Goal: Task Accomplishment & Management: Use online tool/utility

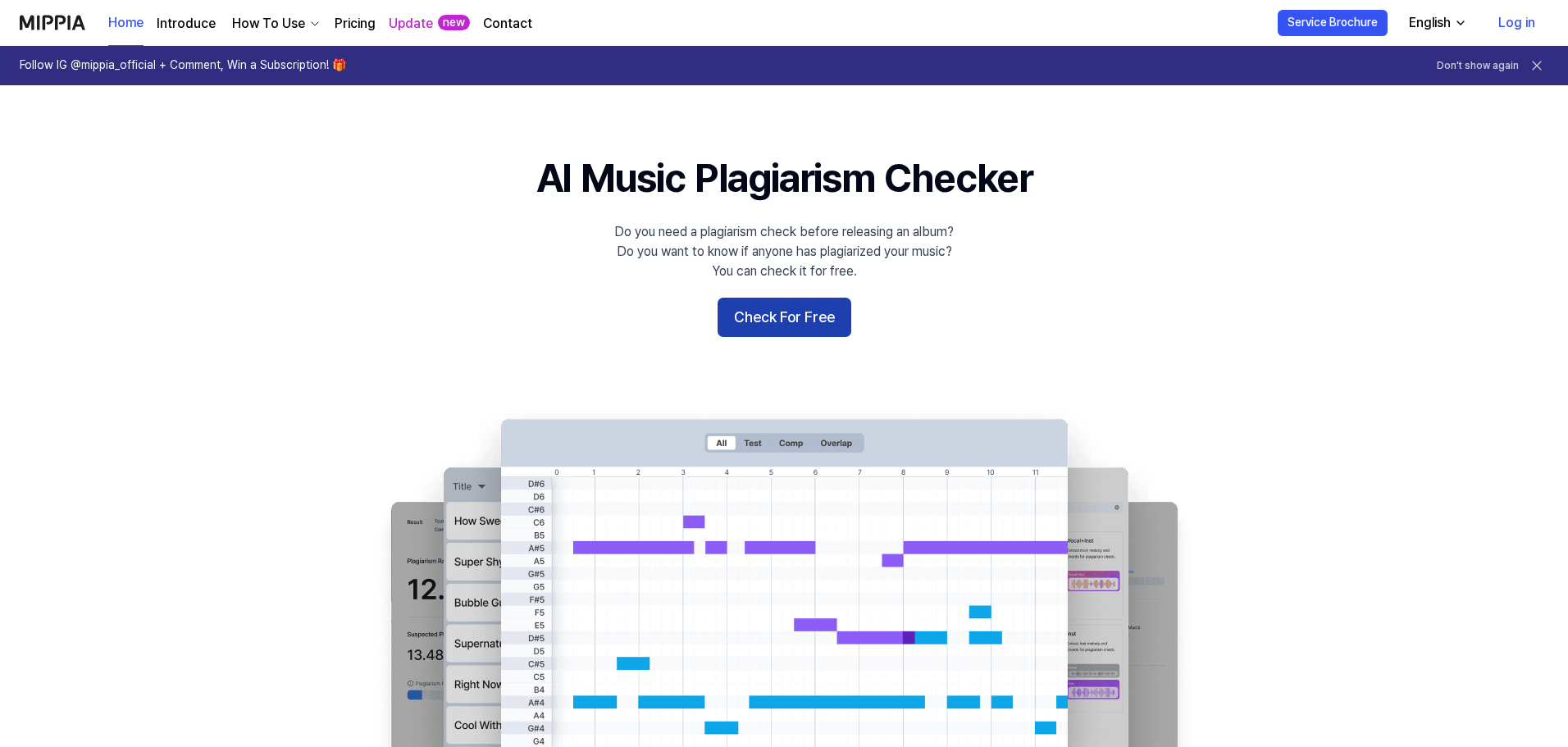
click at [802, 315] on button "Check For Free" at bounding box center [784, 317] width 133 height 39
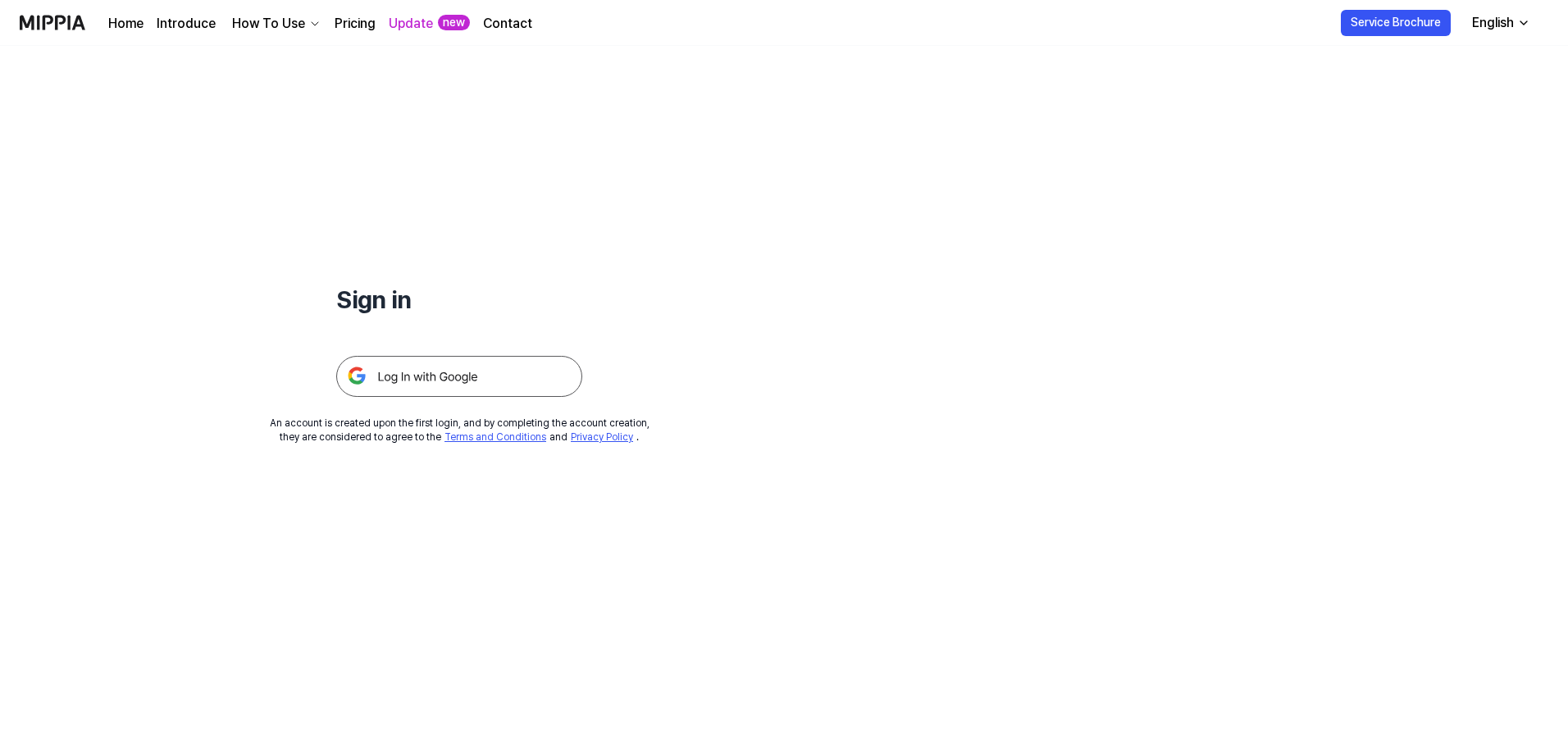
click at [408, 375] on img at bounding box center [459, 376] width 246 height 41
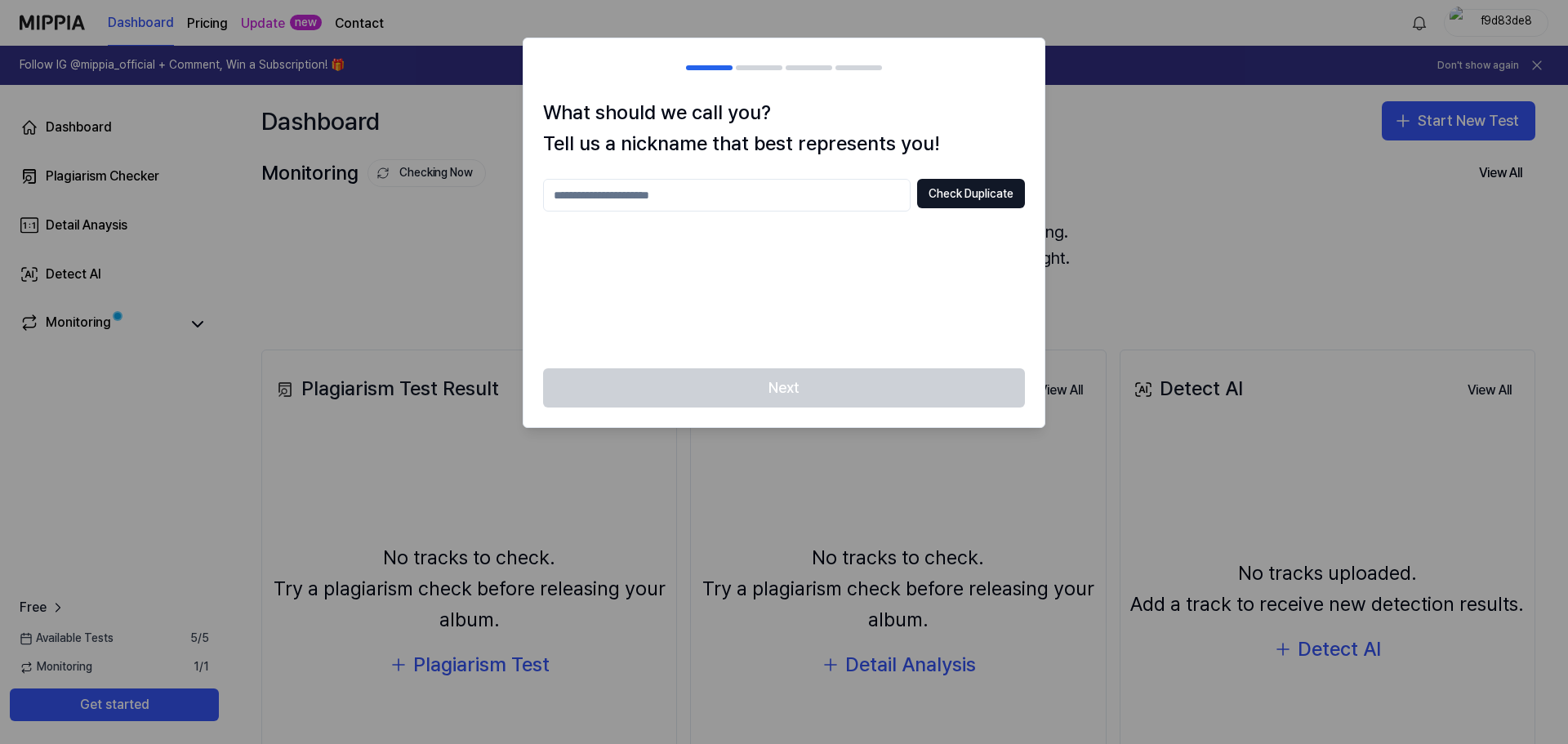
click at [699, 194] on input "text" at bounding box center [727, 195] width 368 height 32
type input "*********"
click at [953, 194] on button "Check Duplicate" at bounding box center [971, 193] width 108 height 30
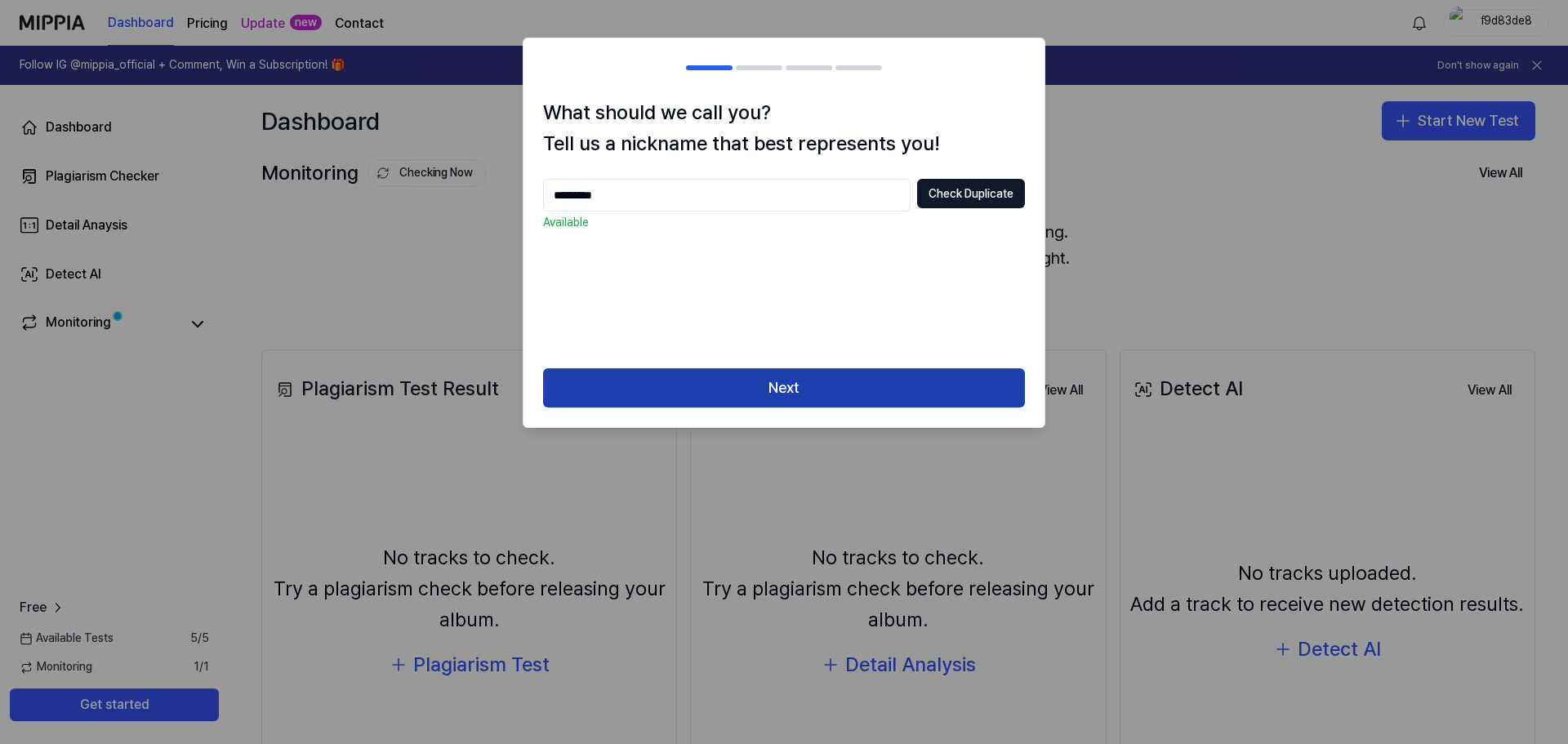
click at [783, 390] on button "Next" at bounding box center [784, 388] width 482 height 39
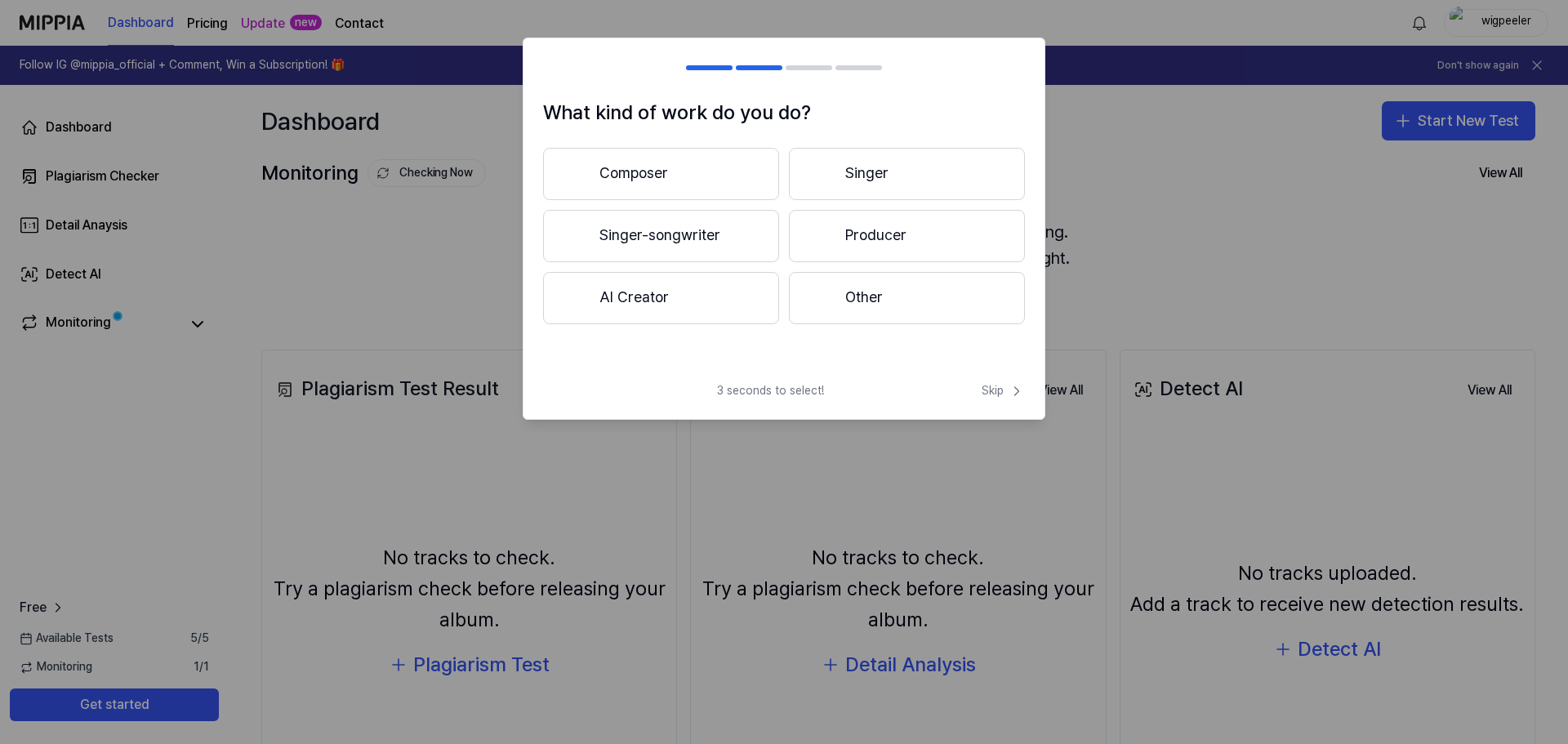
click at [690, 175] on button "Composer" at bounding box center [661, 174] width 236 height 52
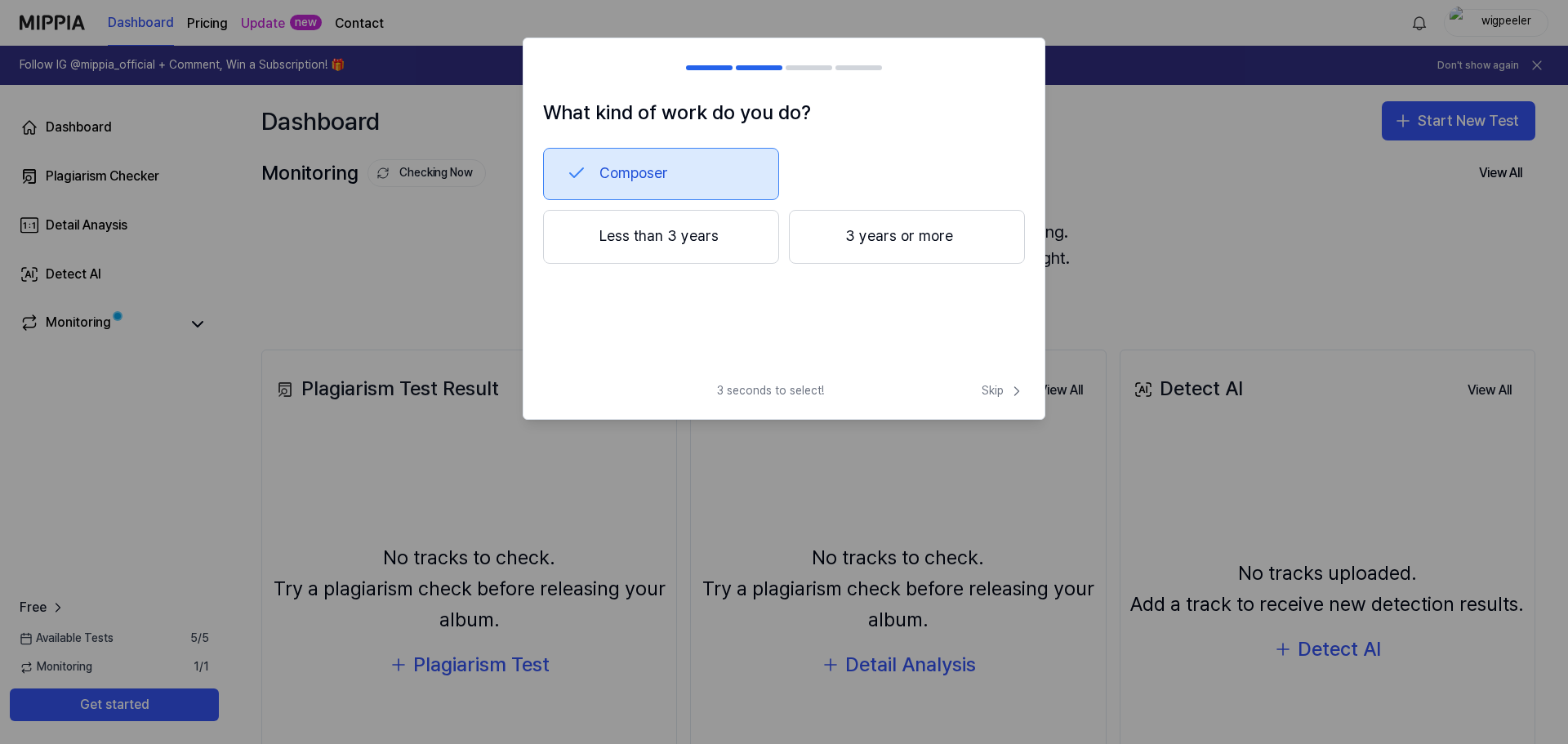
click at [849, 237] on button "3 years or more" at bounding box center [907, 237] width 236 height 54
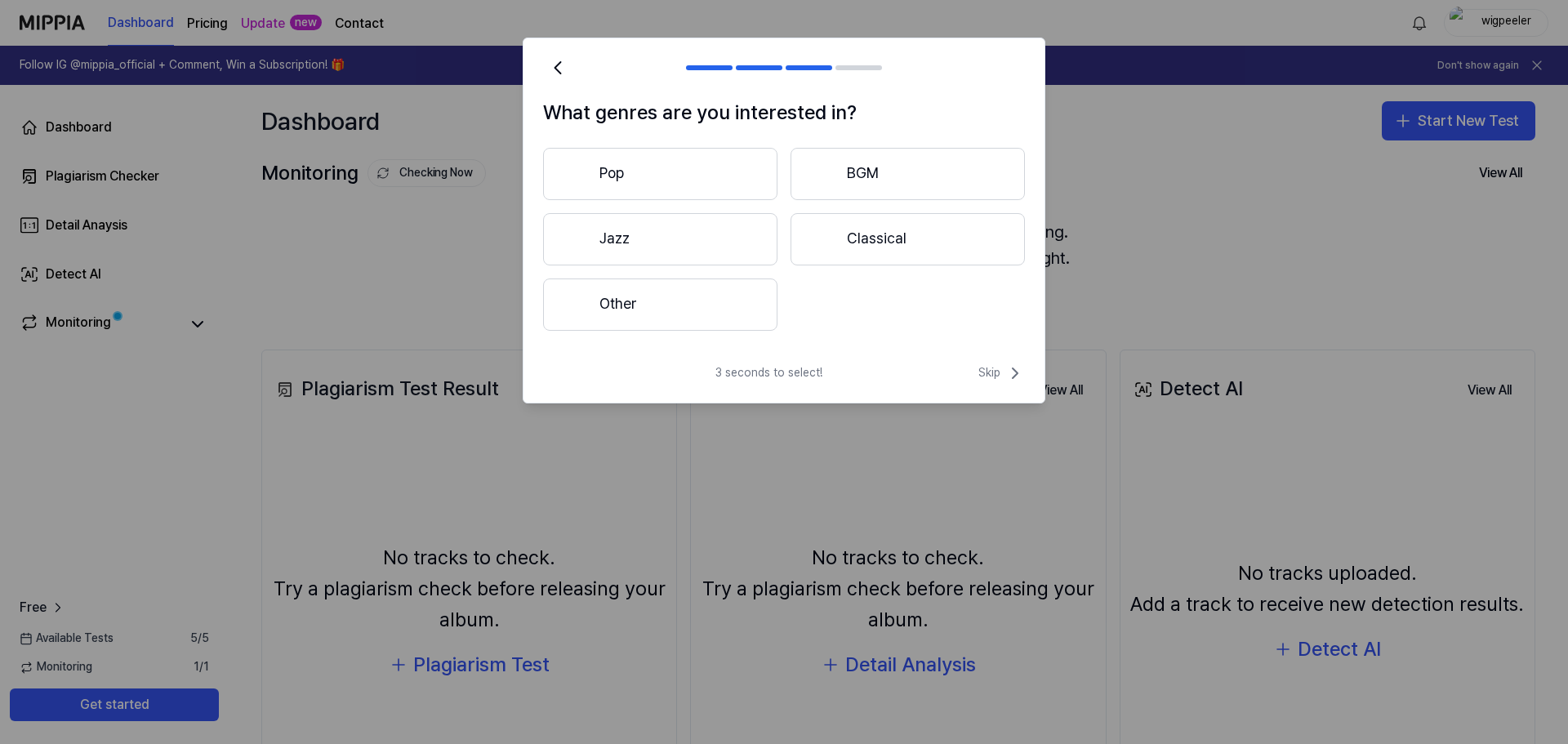
click at [870, 243] on button "Classical" at bounding box center [907, 238] width 234 height 52
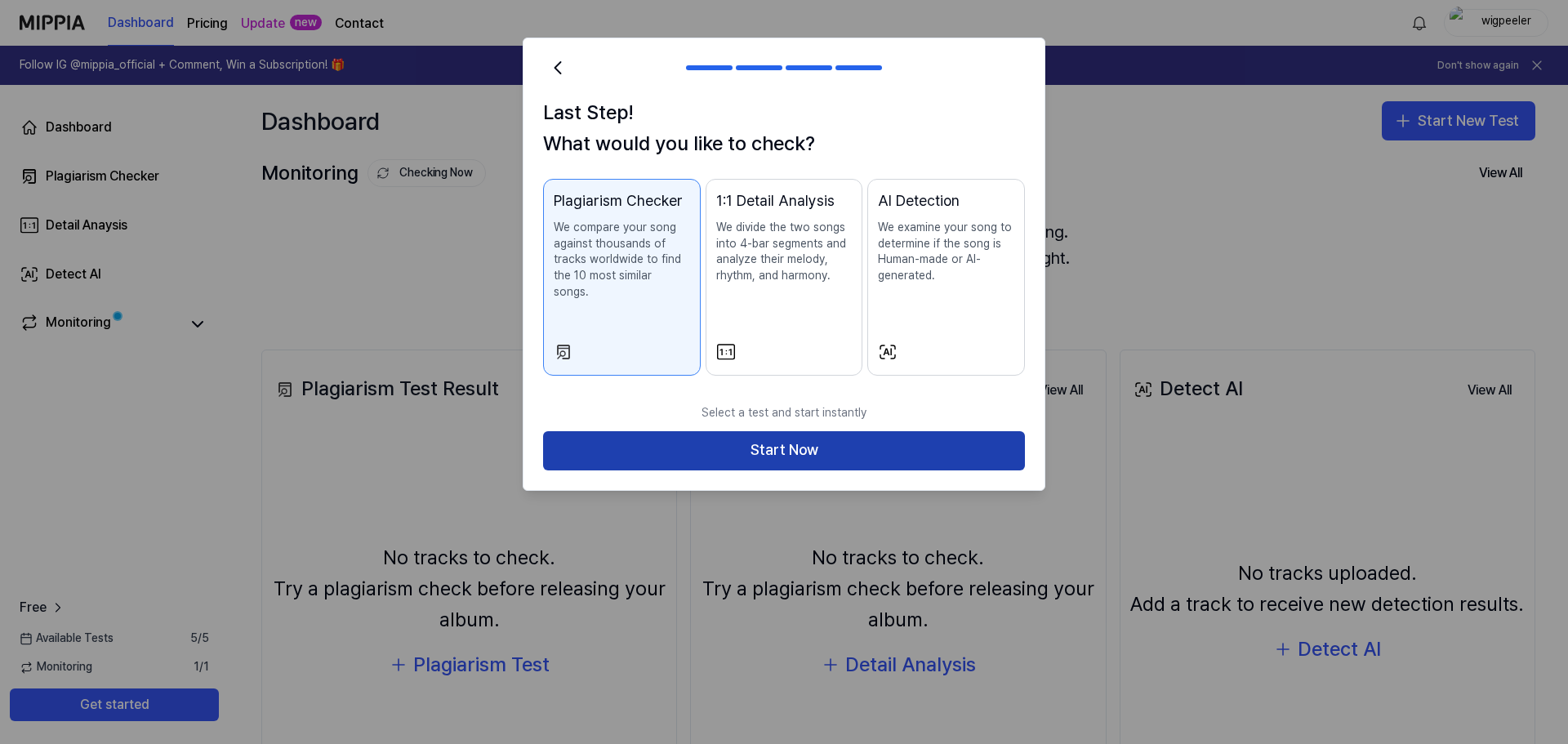
click at [779, 432] on button "Start Now" at bounding box center [784, 451] width 482 height 39
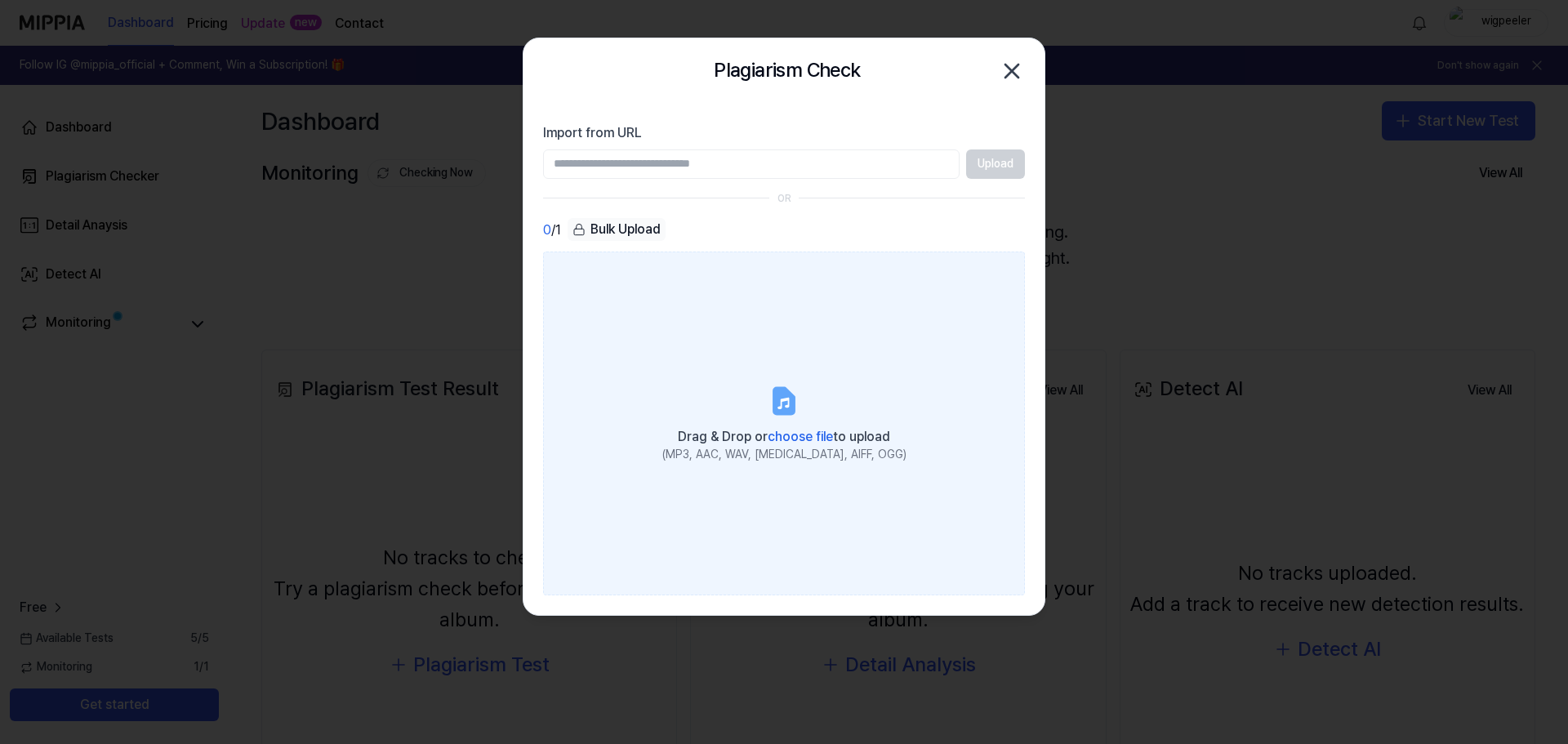
click at [778, 388] on icon at bounding box center [784, 401] width 20 height 26
click at [0, 0] on input "Drag & Drop or choose file to upload (MP3, AAC, WAV, [MEDICAL_DATA], AIFF, OGG)" at bounding box center [0, 0] width 0 height 0
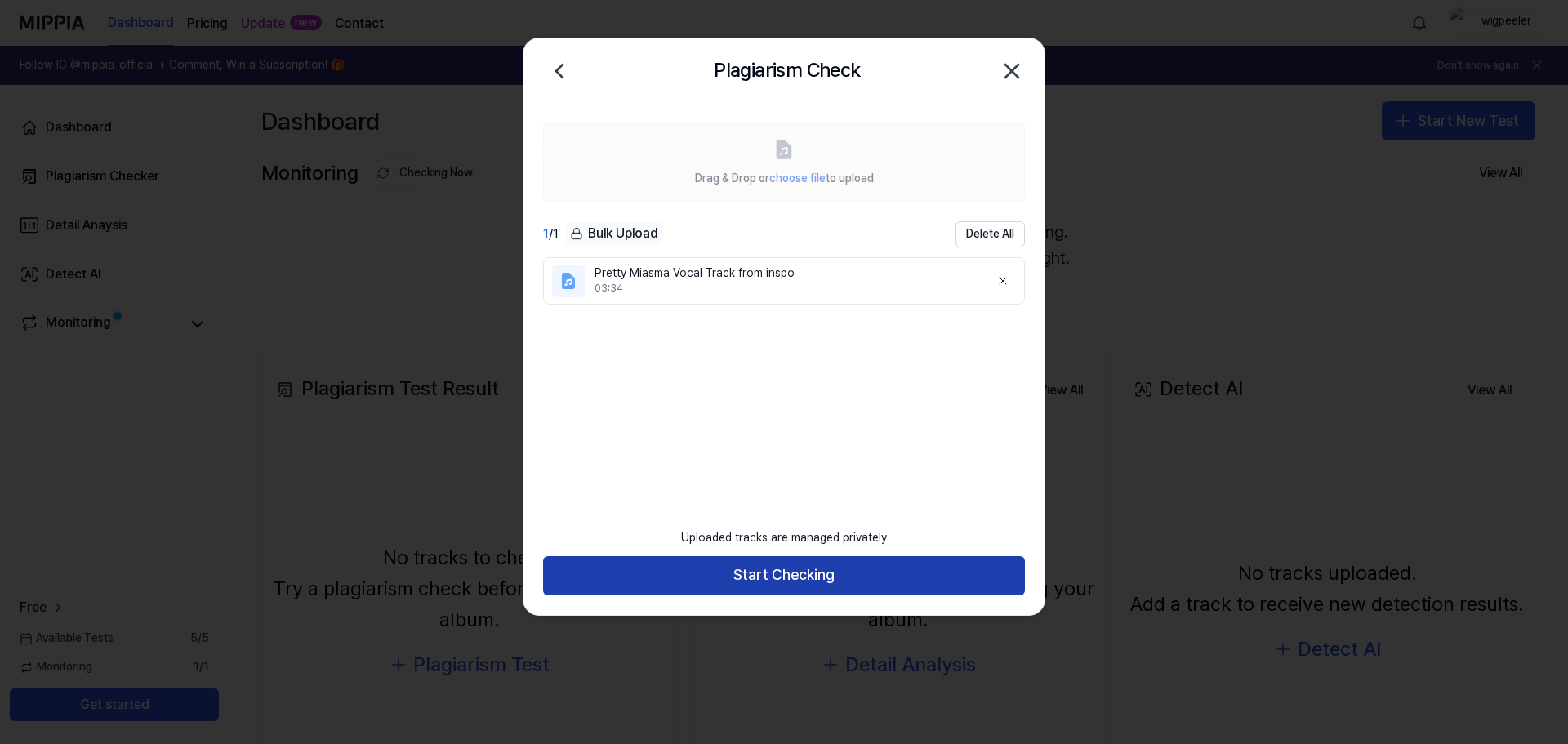
click at [814, 572] on button "Start Checking" at bounding box center [784, 575] width 482 height 39
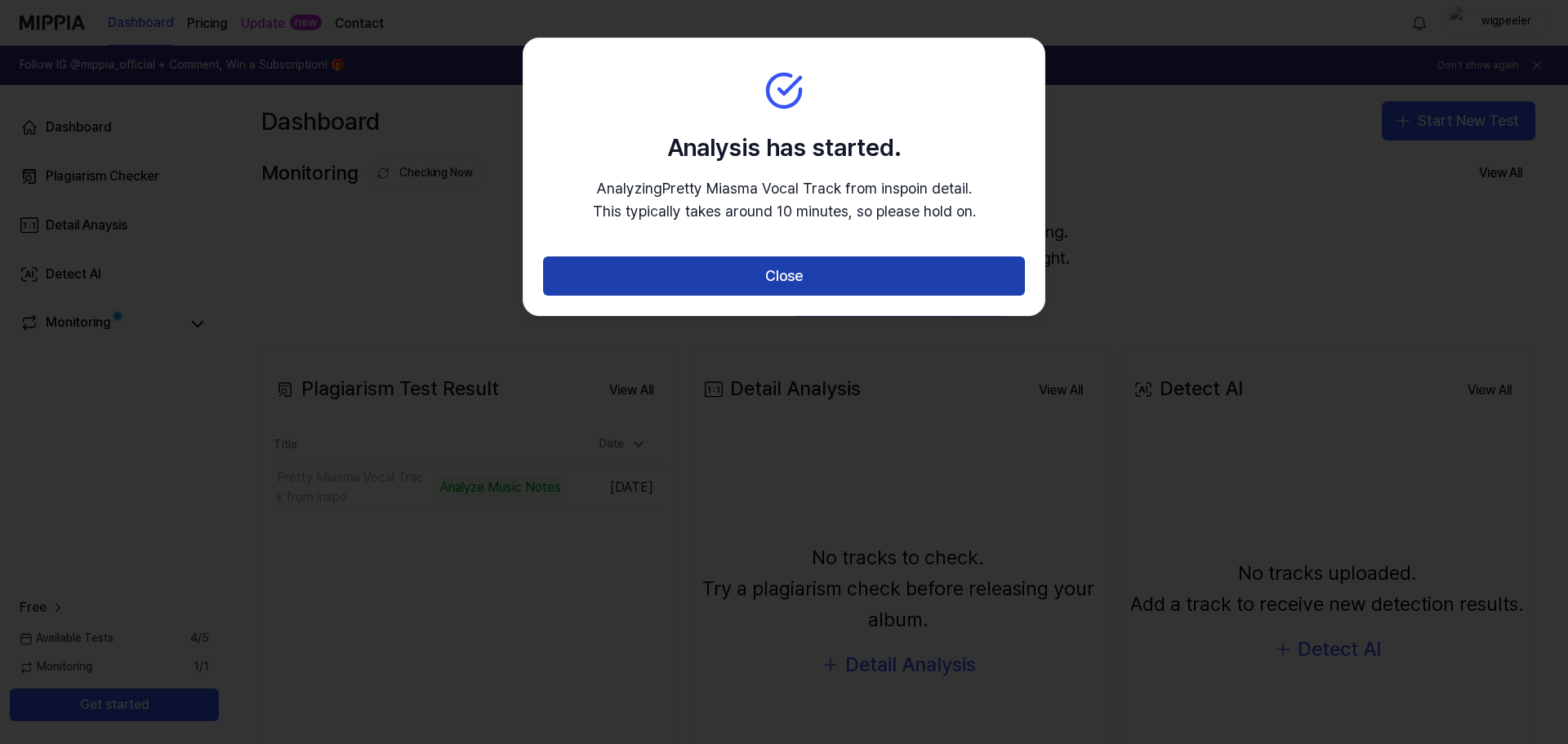
click at [787, 267] on button "Close" at bounding box center [784, 276] width 482 height 39
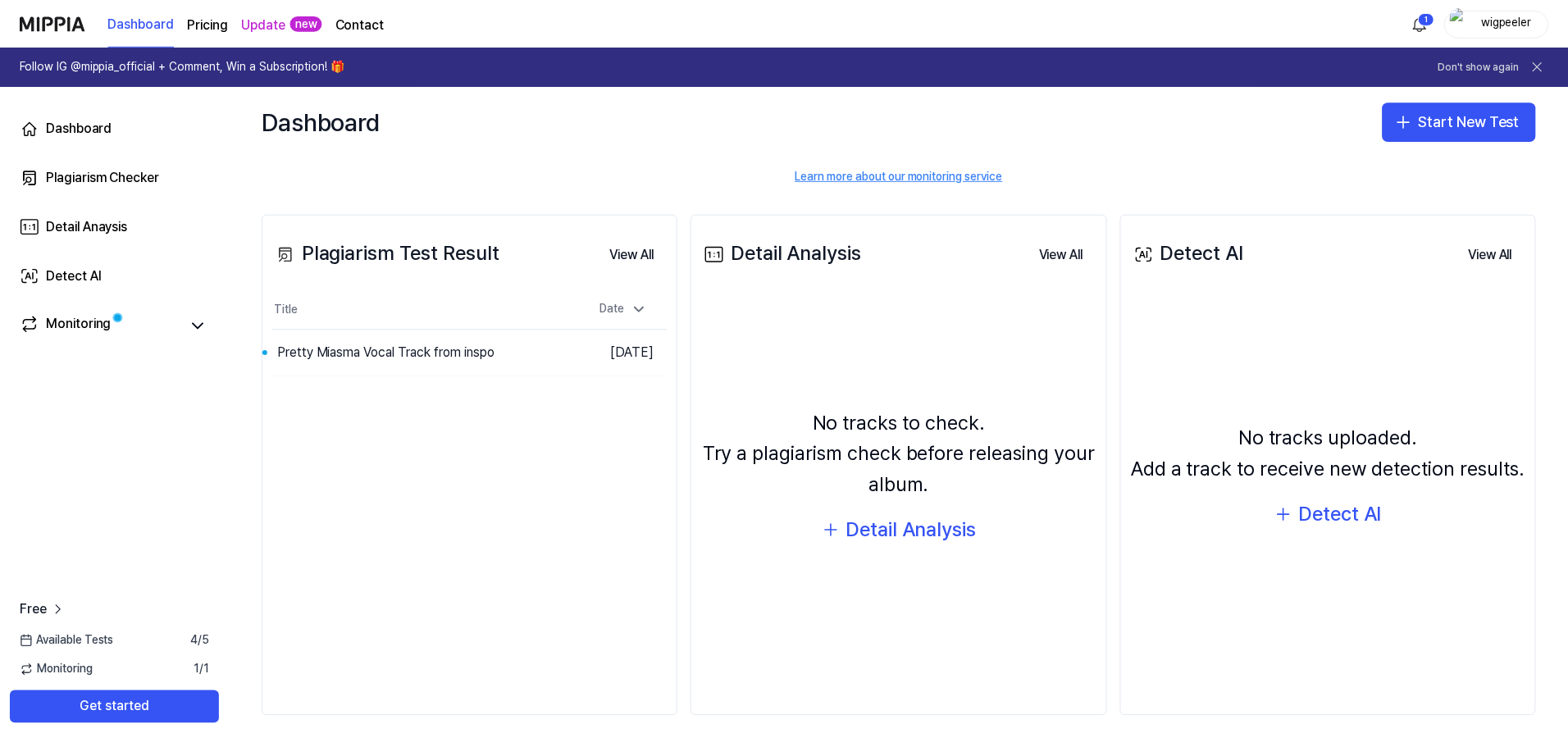
scroll to position [139, 0]
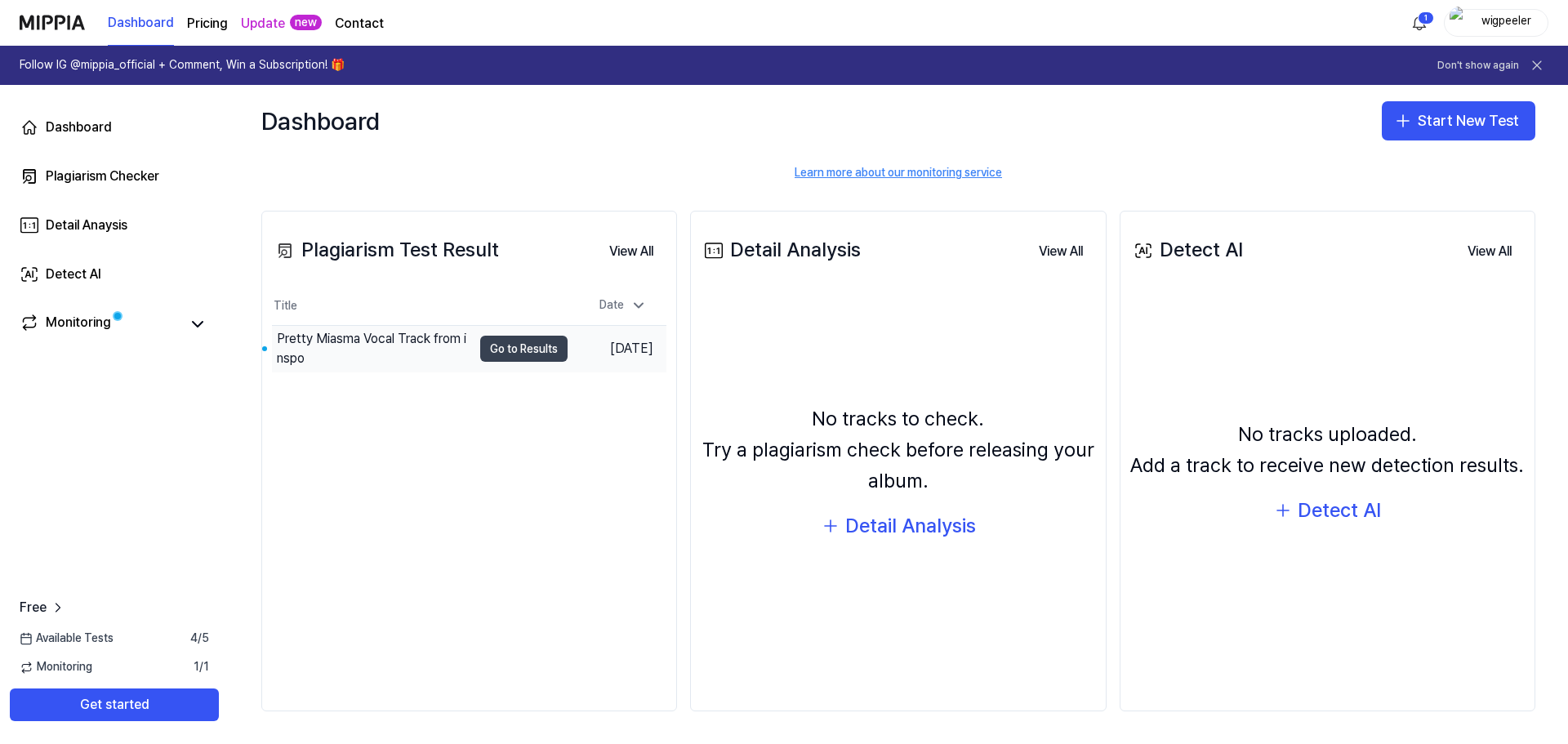
click at [487, 347] on button "Go to Results" at bounding box center [524, 348] width 88 height 26
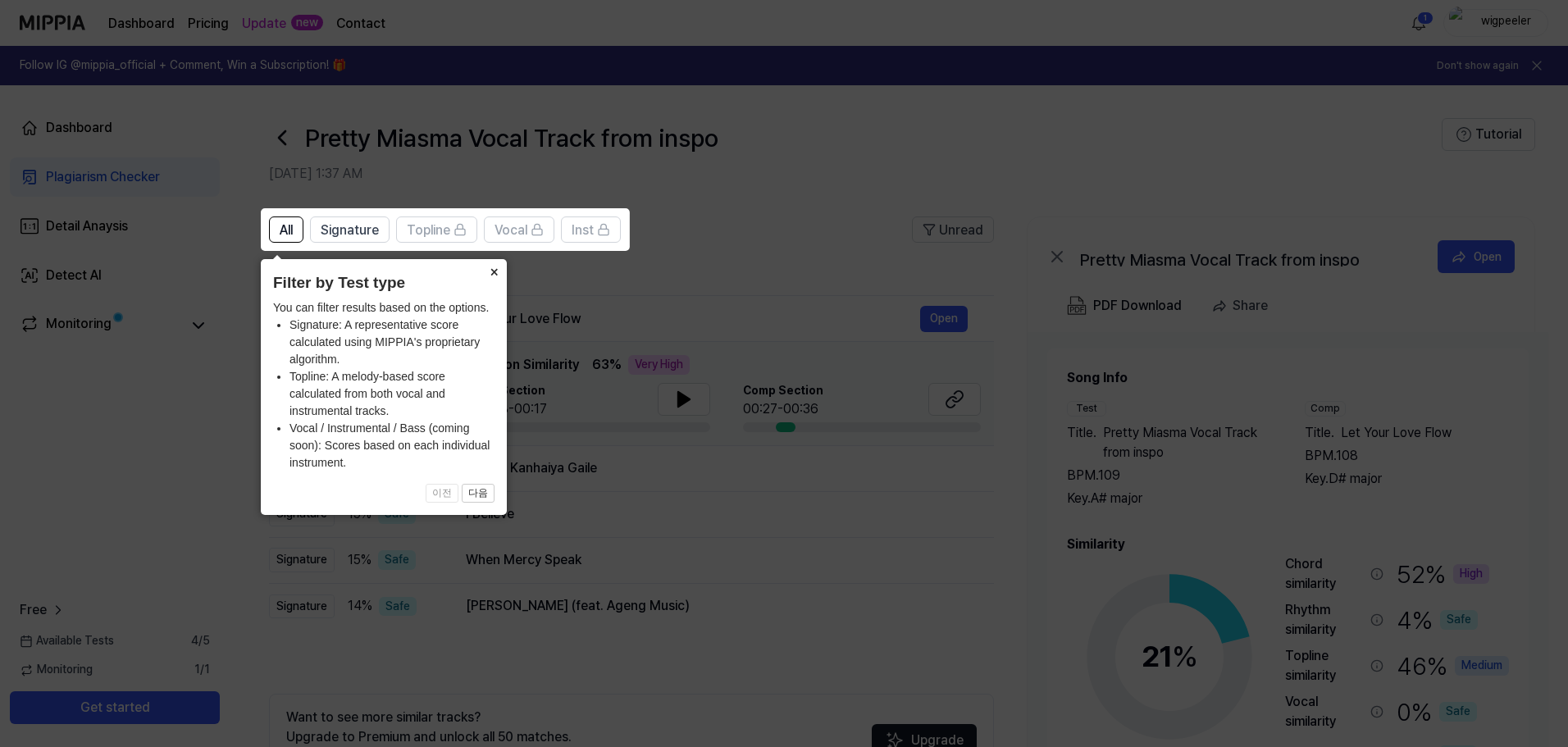
click at [491, 274] on button "×" at bounding box center [493, 270] width 26 height 23
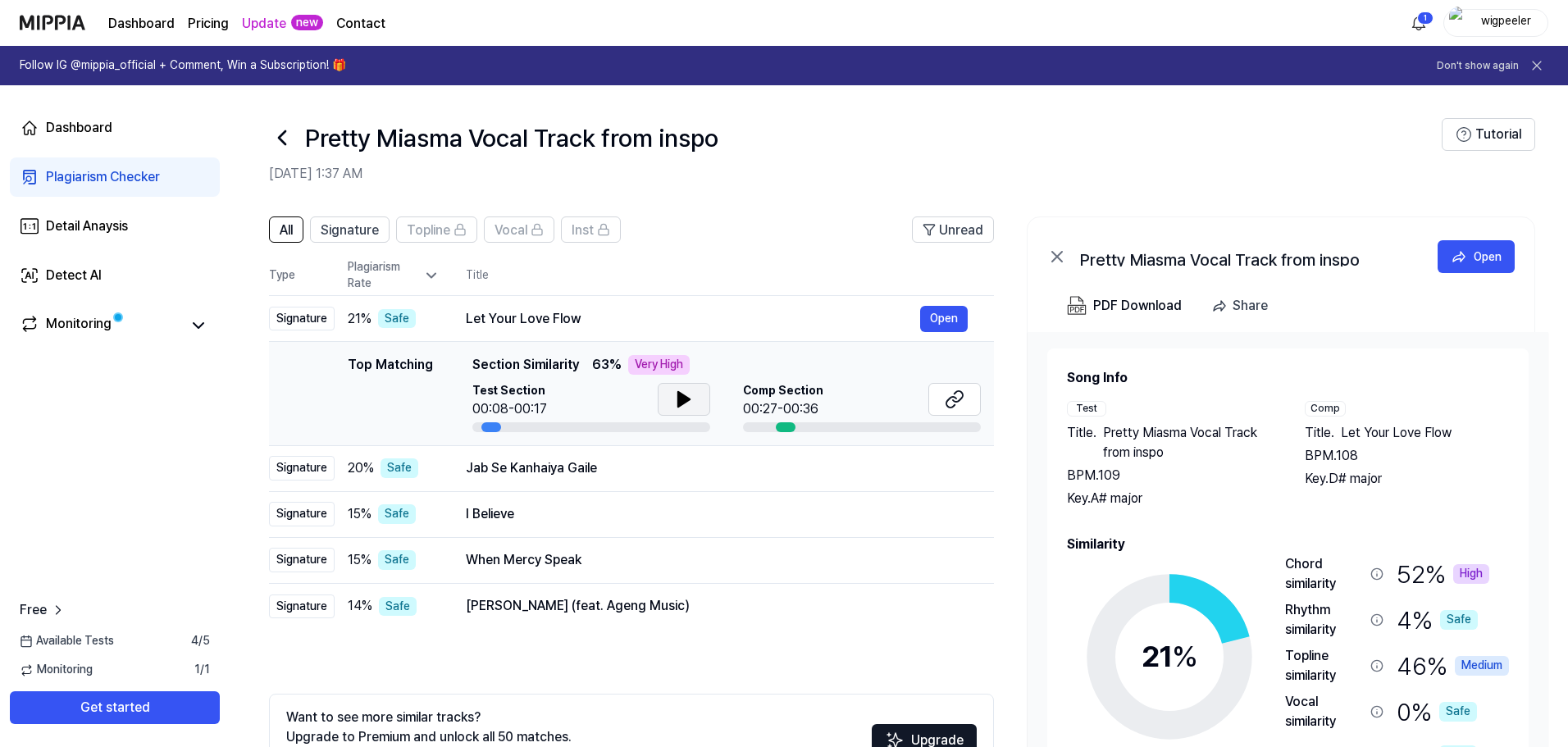
click at [679, 396] on icon at bounding box center [684, 399] width 11 height 15
drag, startPoint x: 780, startPoint y: 428, endPoint x: 747, endPoint y: 430, distance: 33.1
click at [747, 430] on div at bounding box center [861, 427] width 238 height 10
drag, startPoint x: 467, startPoint y: 466, endPoint x: 584, endPoint y: 468, distance: 117.0
click at [584, 468] on div "Jab Se Kanhaiya Gaile" at bounding box center [693, 468] width 455 height 20
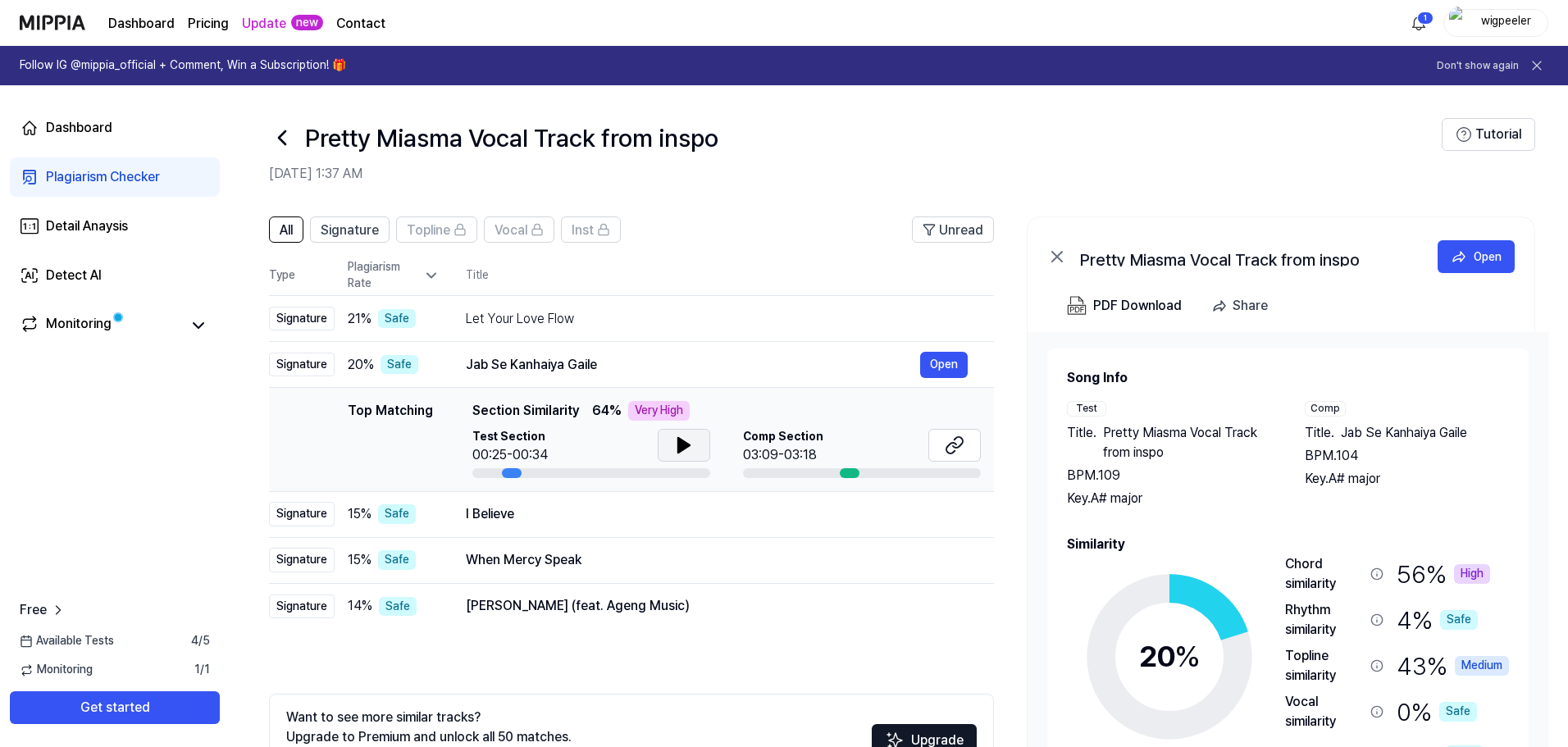
click at [688, 447] on icon at bounding box center [684, 445] width 20 height 20
click at [688, 446] on icon at bounding box center [687, 444] width 3 height 13
drag, startPoint x: 469, startPoint y: 361, endPoint x: 531, endPoint y: 374, distance: 63.3
click at [531, 374] on div "Jab Se Kanhaiya Gaile" at bounding box center [693, 365] width 455 height 20
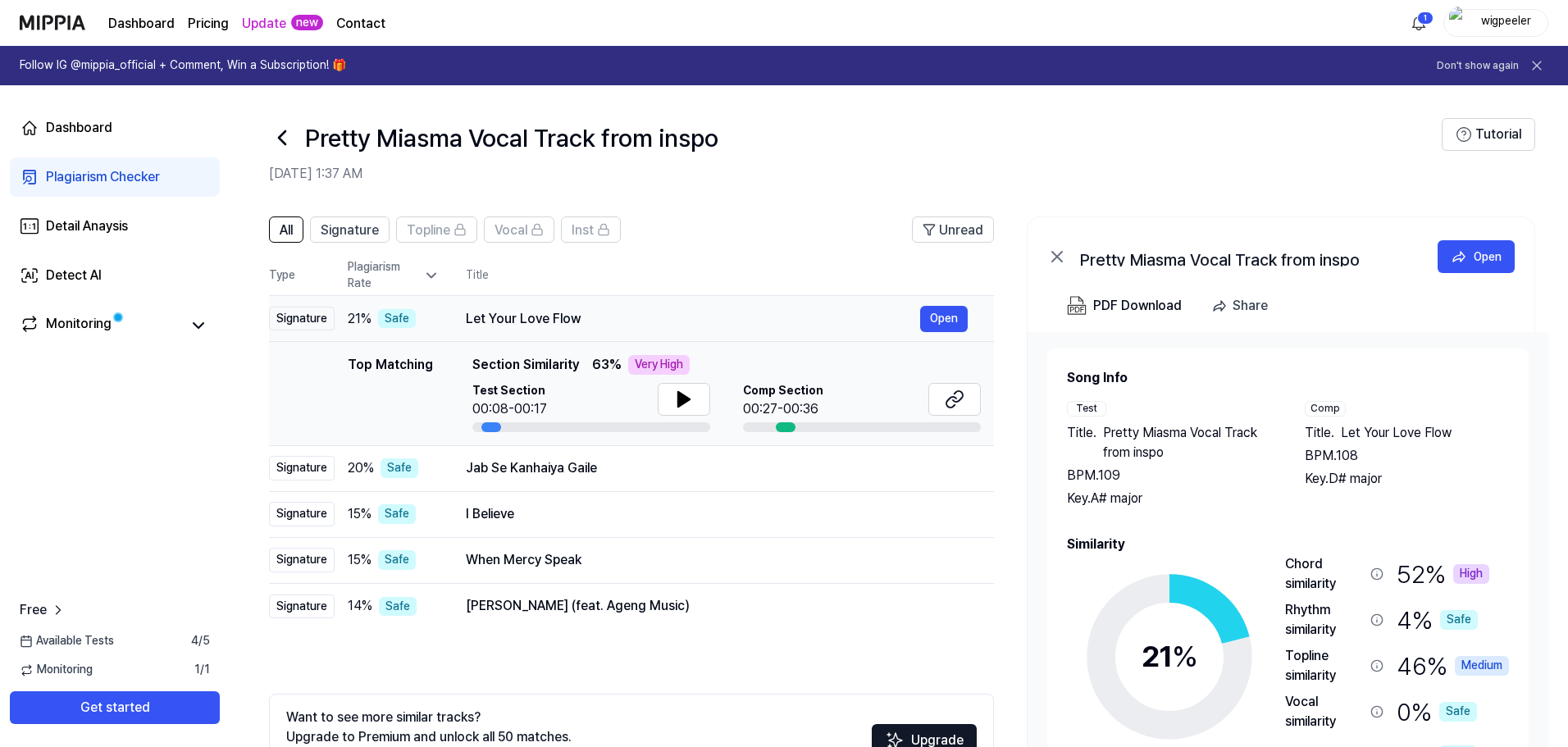
click at [625, 319] on div "Let Your Love Flow" at bounding box center [693, 319] width 455 height 20
click at [554, 321] on div "Let Your Love Flow" at bounding box center [693, 319] width 455 height 20
click at [620, 479] on div "Jab Se [PERSON_NAME] Open" at bounding box center [716, 468] width 502 height 26
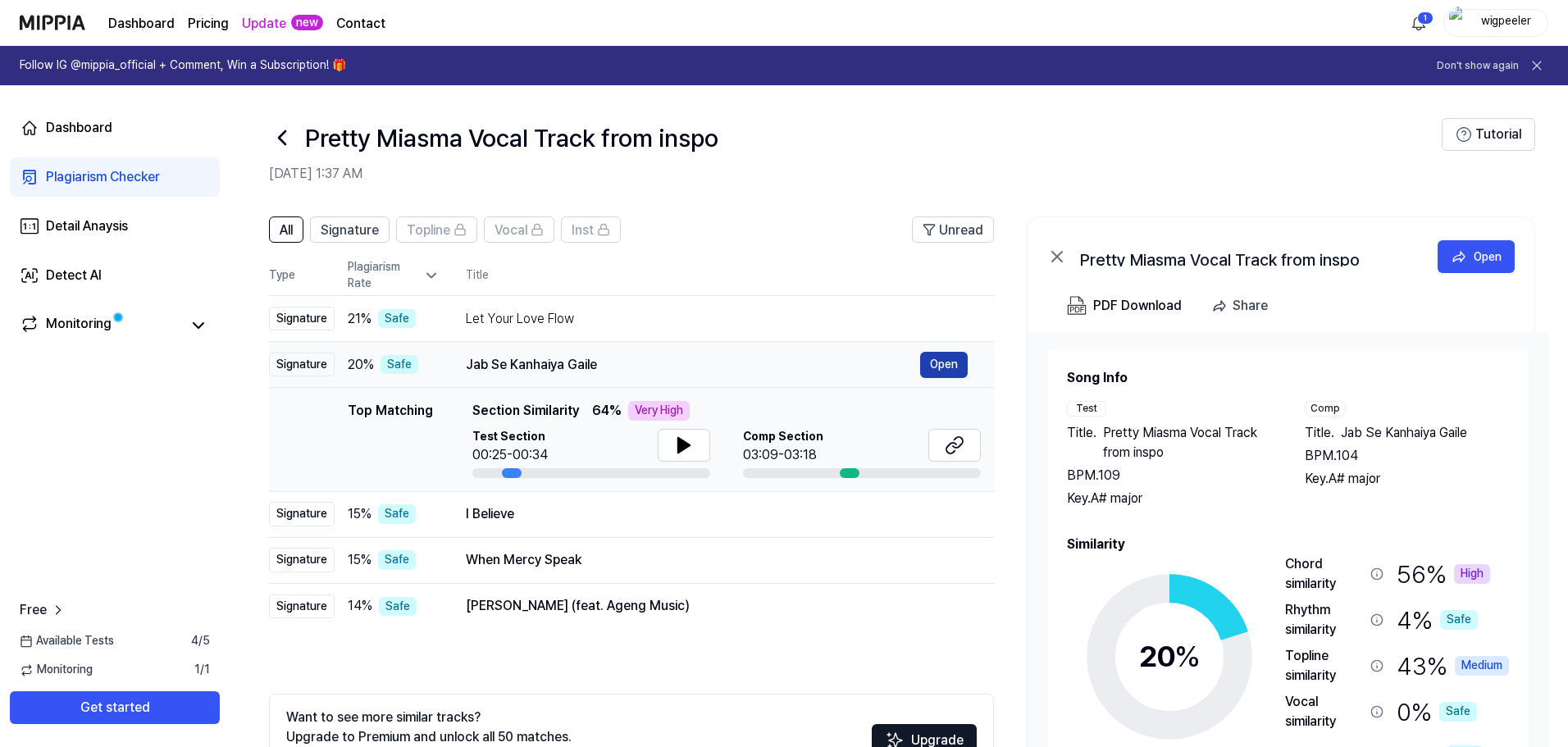
click at [954, 362] on button "Open" at bounding box center [944, 365] width 48 height 26
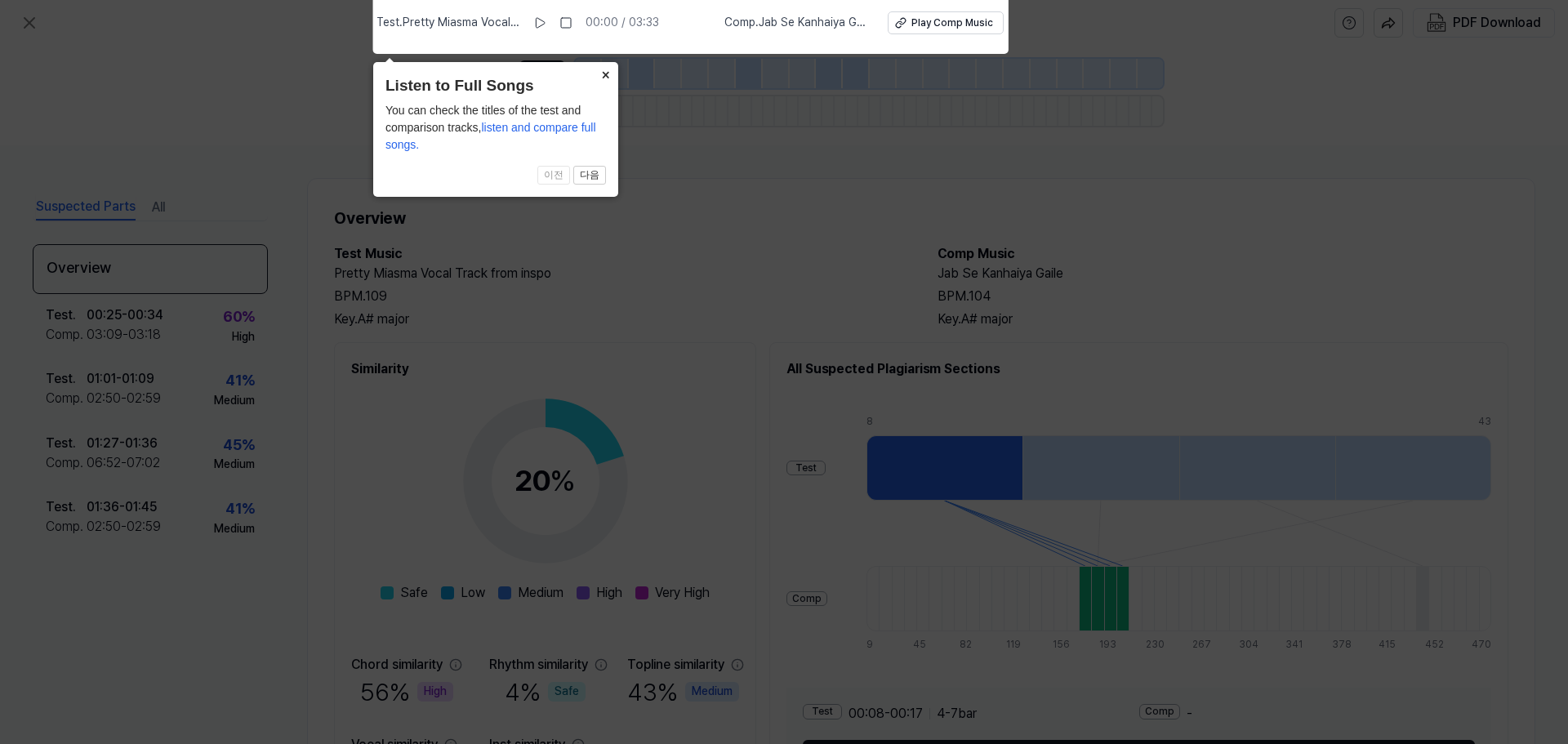
click at [607, 73] on button "×" at bounding box center [605, 73] width 26 height 23
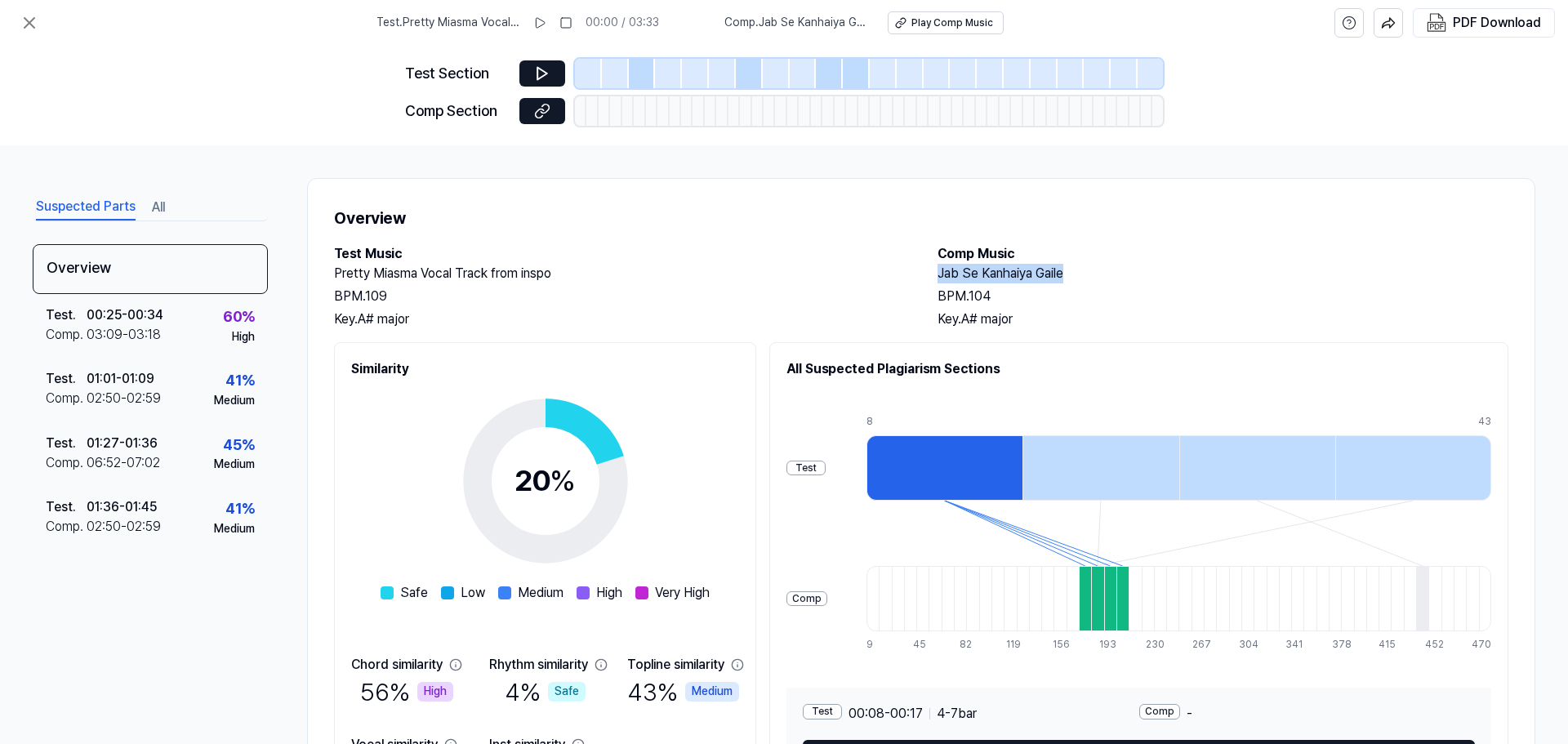
drag, startPoint x: 936, startPoint y: 273, endPoint x: 1079, endPoint y: 276, distance: 143.0
click at [1079, 276] on h2 "Jab Se Kanhaiya Gaile" at bounding box center [1223, 273] width 571 height 20
copy h2 "Jab Se Kanhaiya Gaile"
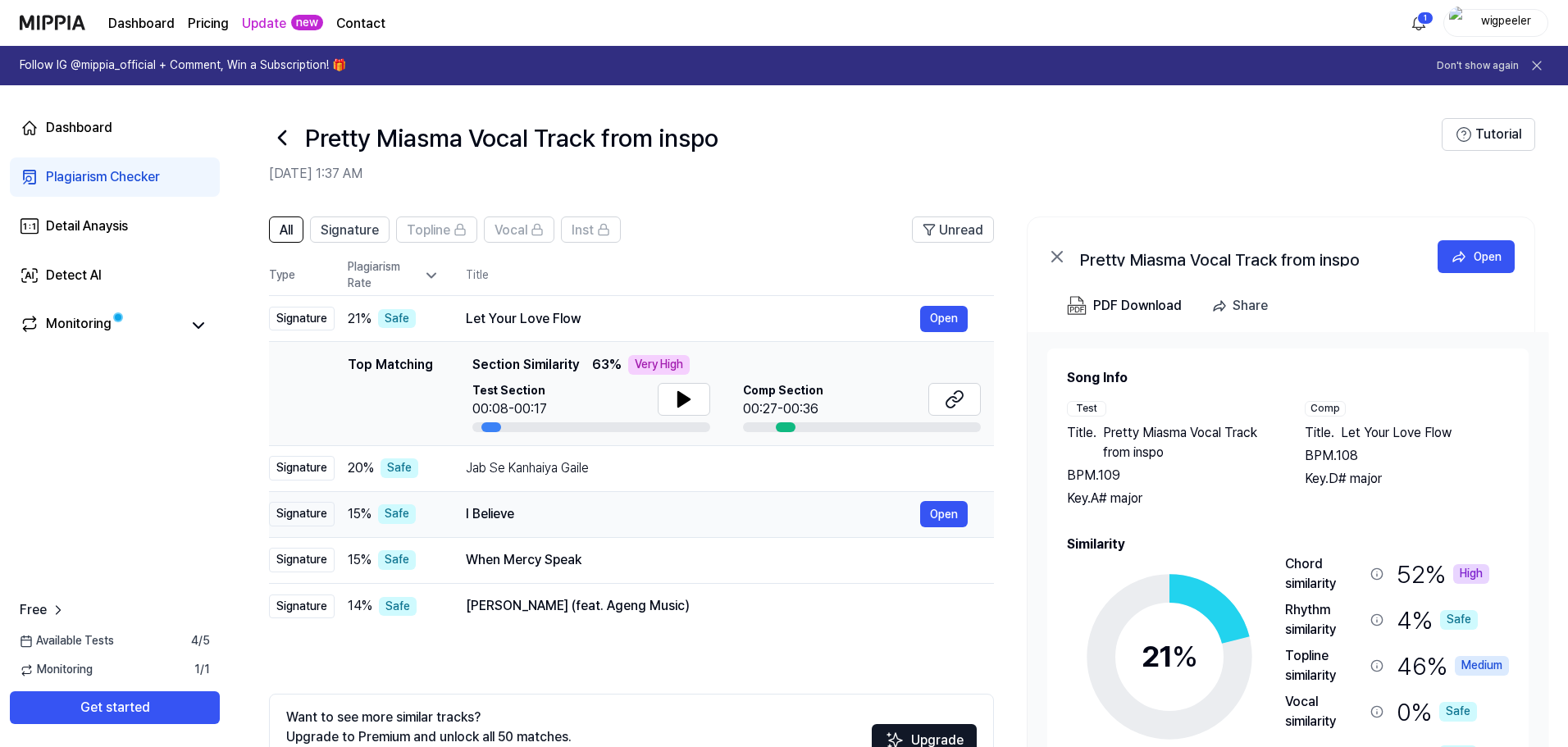
click at [655, 509] on div "I Believe" at bounding box center [693, 514] width 455 height 20
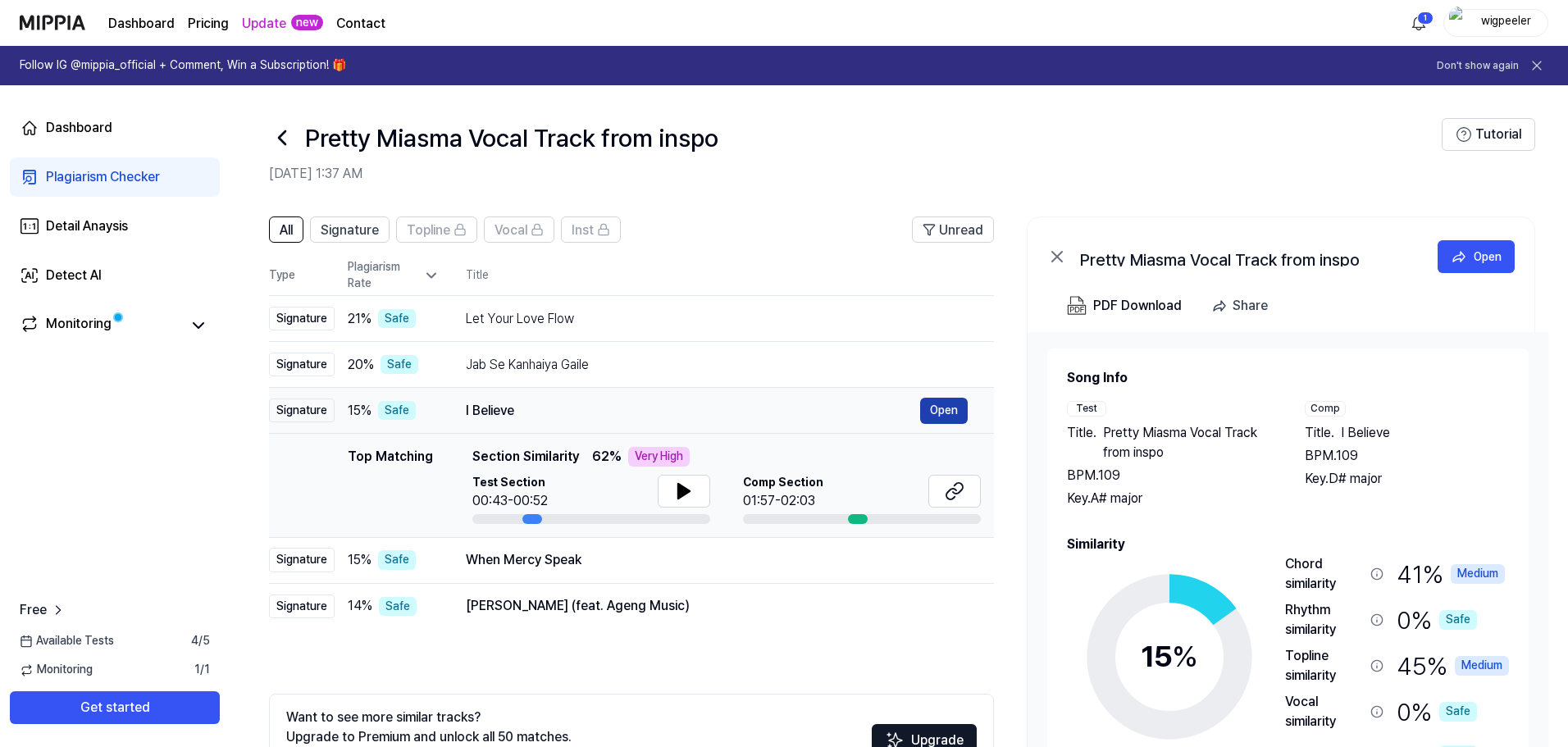
click at [943, 410] on button "Open" at bounding box center [944, 410] width 48 height 26
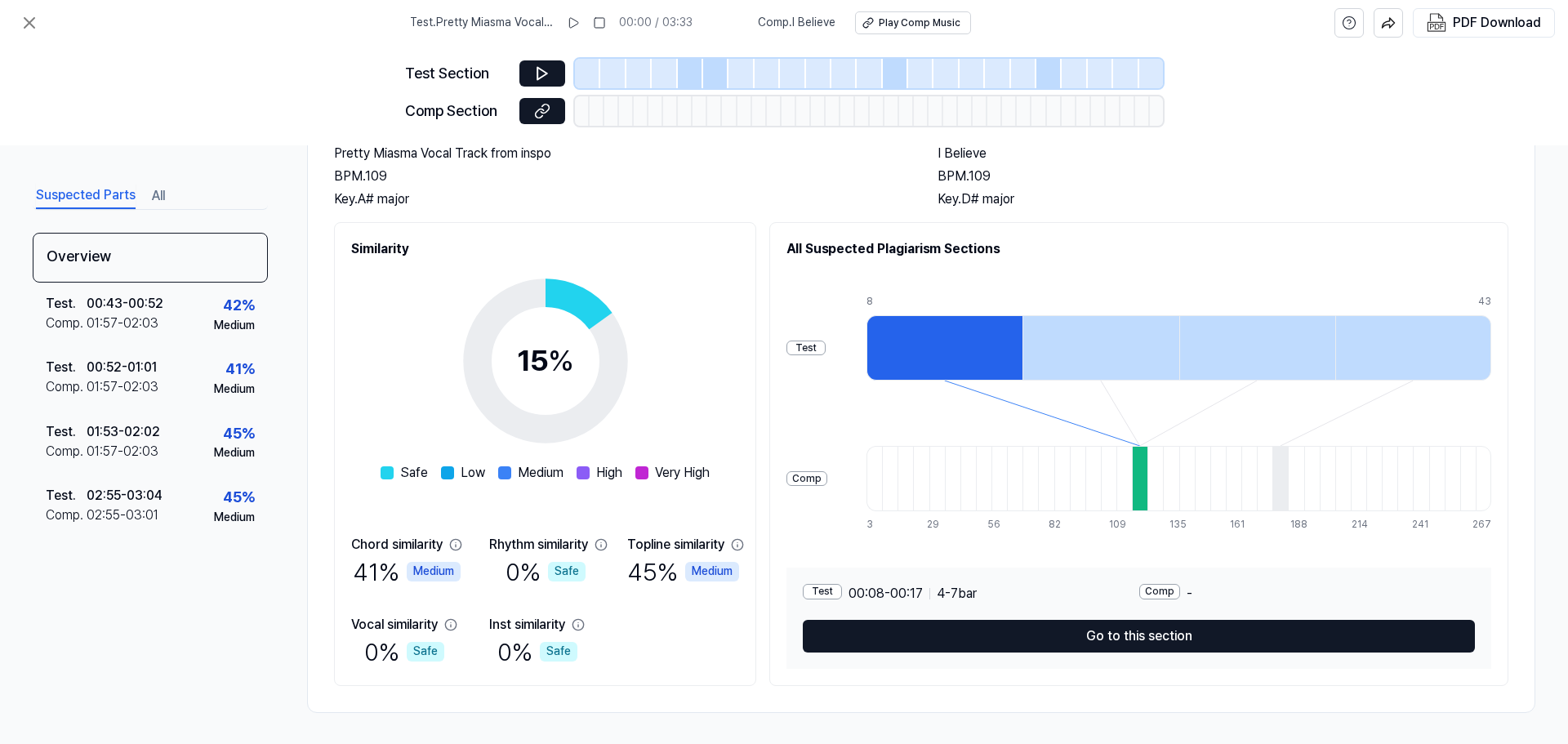
scroll to position [122, 0]
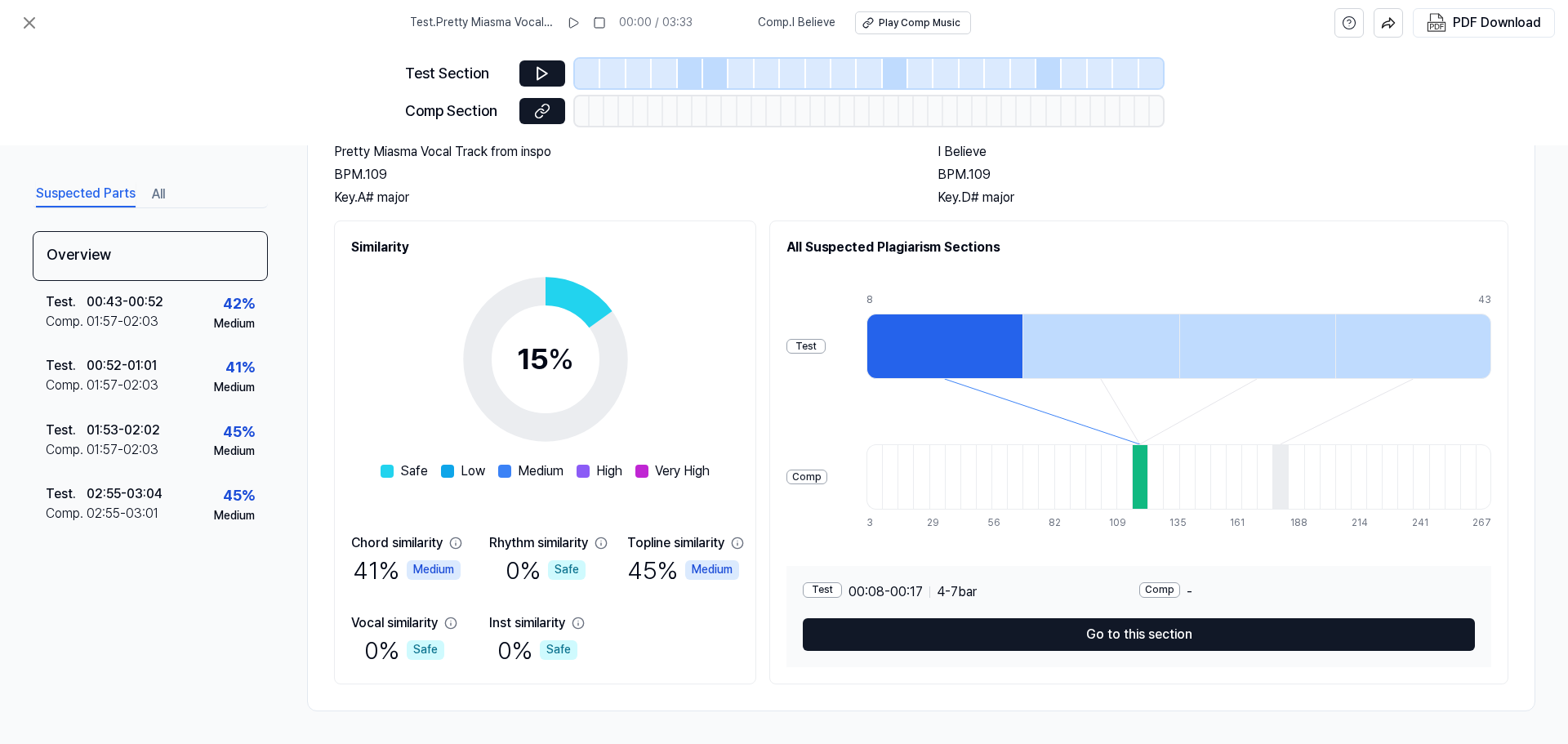
click at [929, 339] on div at bounding box center [944, 346] width 156 height 66
click at [928, 341] on div at bounding box center [944, 346] width 156 height 66
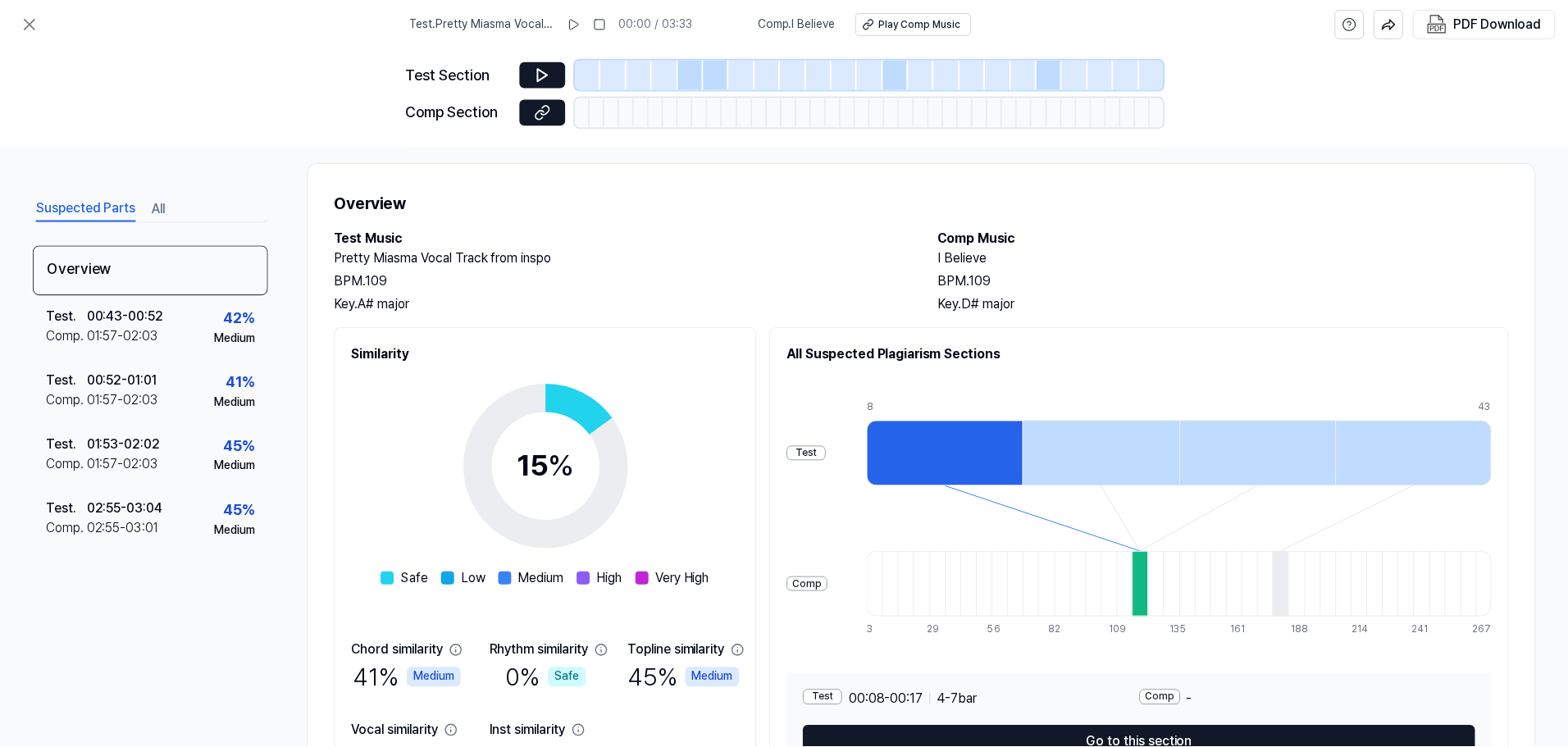
scroll to position [0, 0]
